Goal: Find specific page/section: Find specific page/section

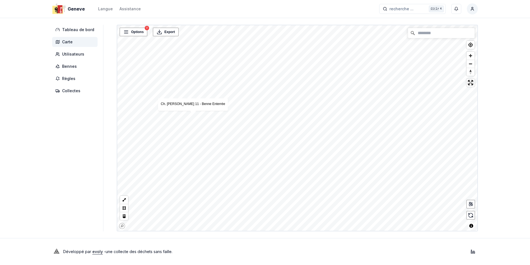
click at [67, 112] on aside "Tableau de bord Carte Utilisateurs Bennes Règles Collectes" at bounding box center [77, 128] width 51 height 206
